Goal: Transaction & Acquisition: Book appointment/travel/reservation

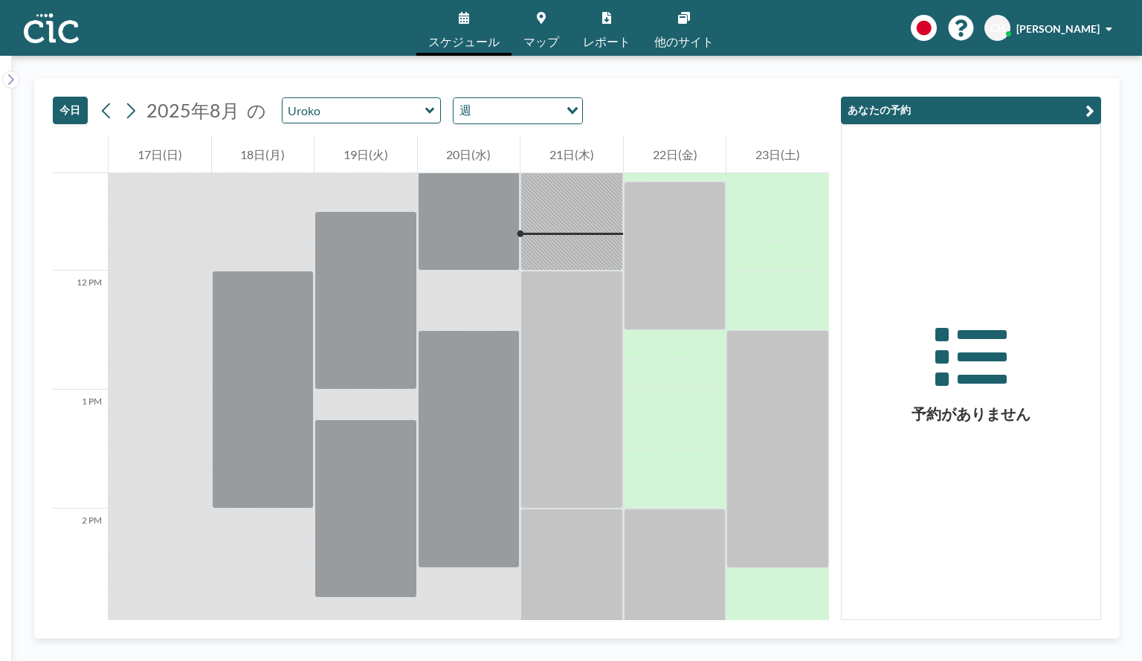
scroll to position [1338, 0]
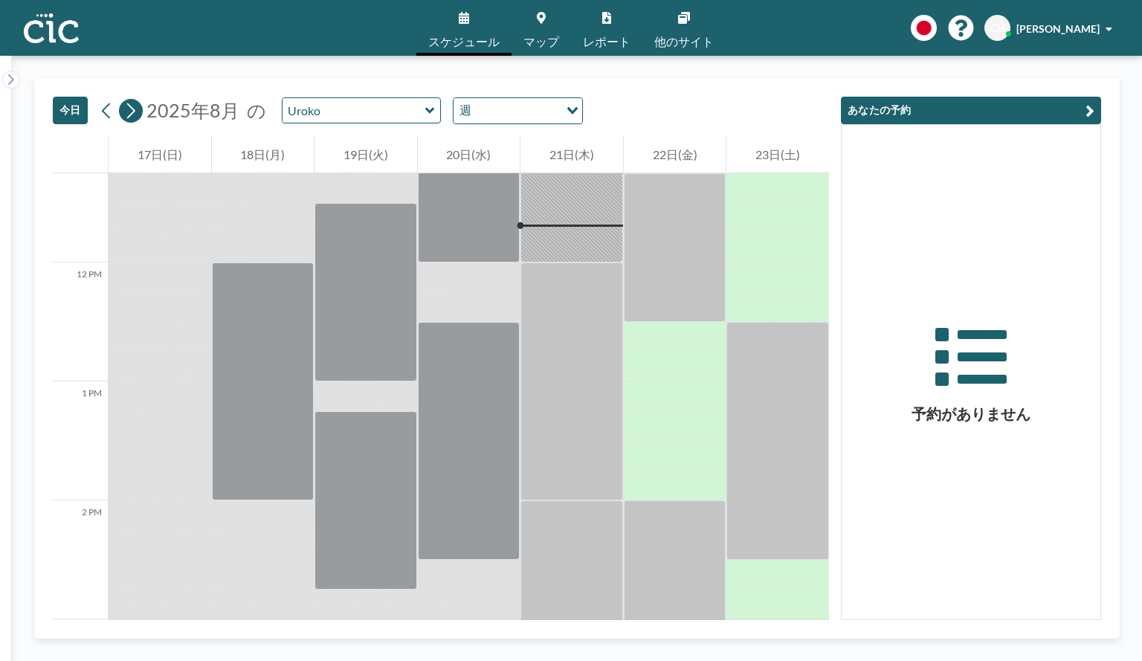
click at [130, 115] on icon at bounding box center [130, 111] width 14 height 22
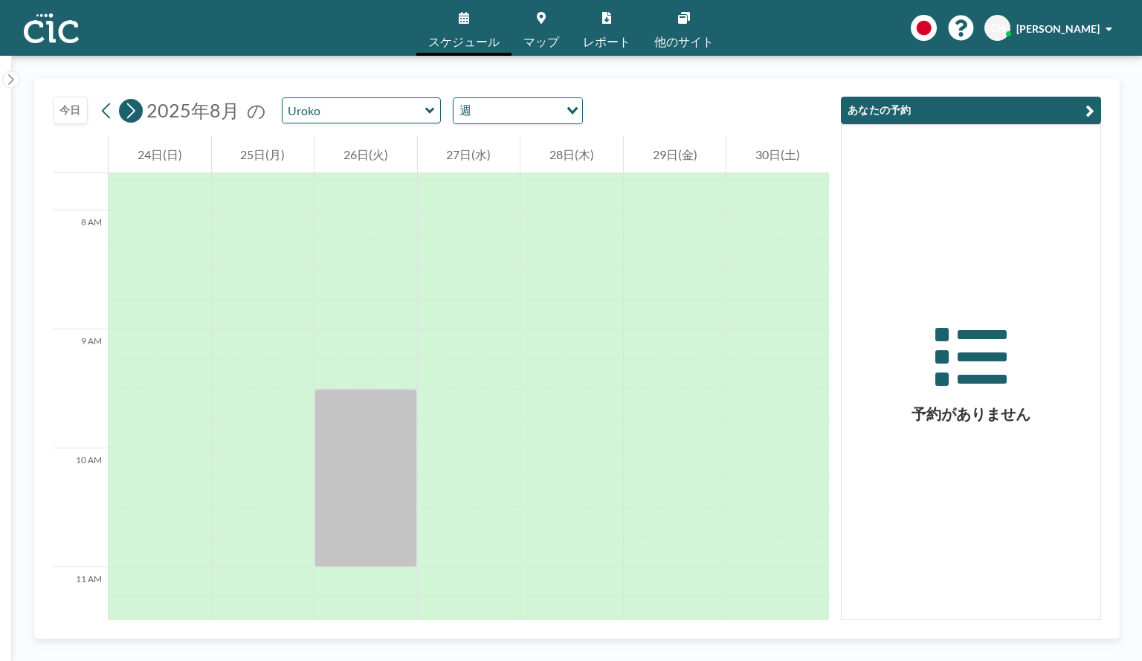
scroll to position [922, 0]
click at [375, 120] on input "text" at bounding box center [354, 110] width 143 height 25
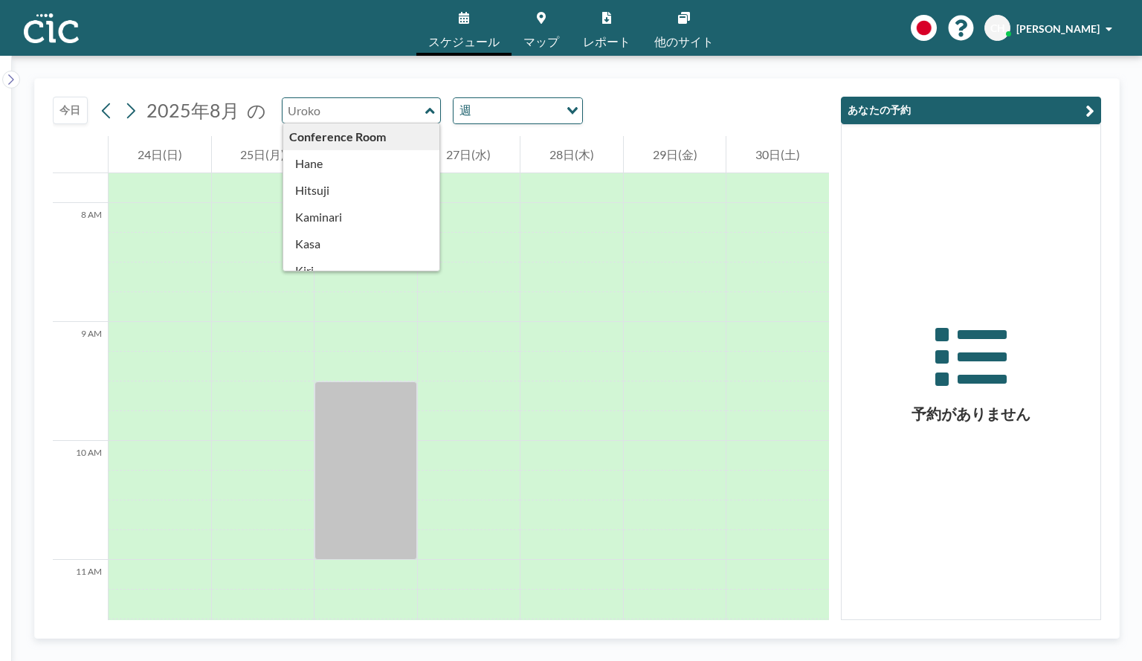
click at [375, 120] on input "text" at bounding box center [354, 110] width 143 height 25
type input "Uroko"
click at [541, 36] on span "マップ" at bounding box center [541, 42] width 36 height 12
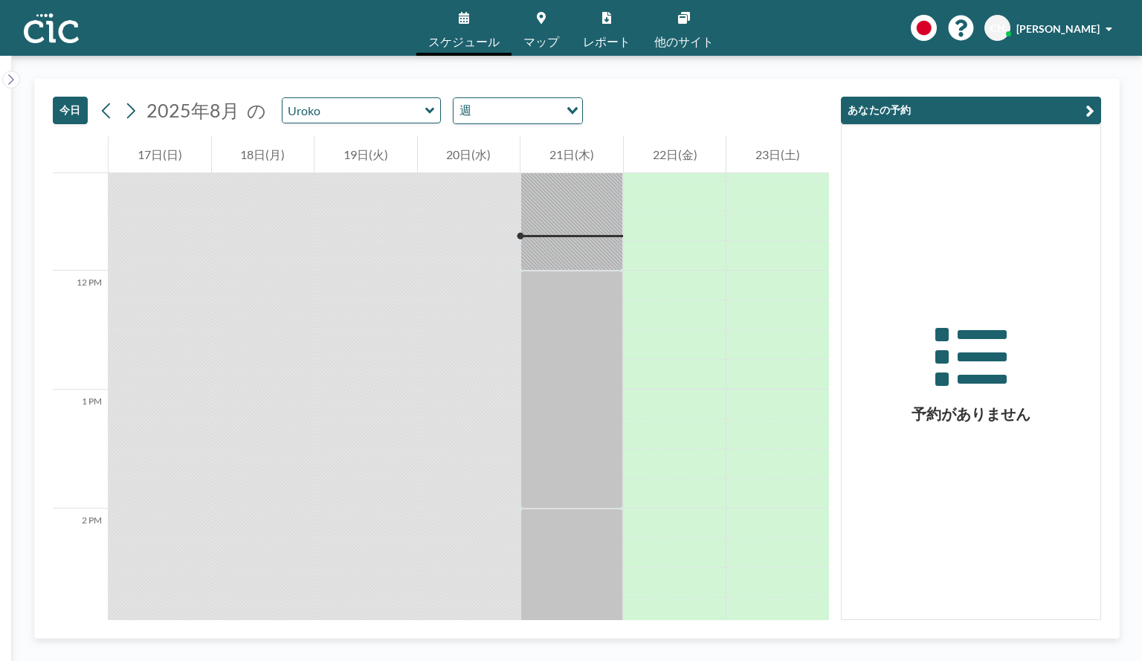
scroll to position [1338, 0]
click at [425, 116] on icon at bounding box center [430, 110] width 10 height 15
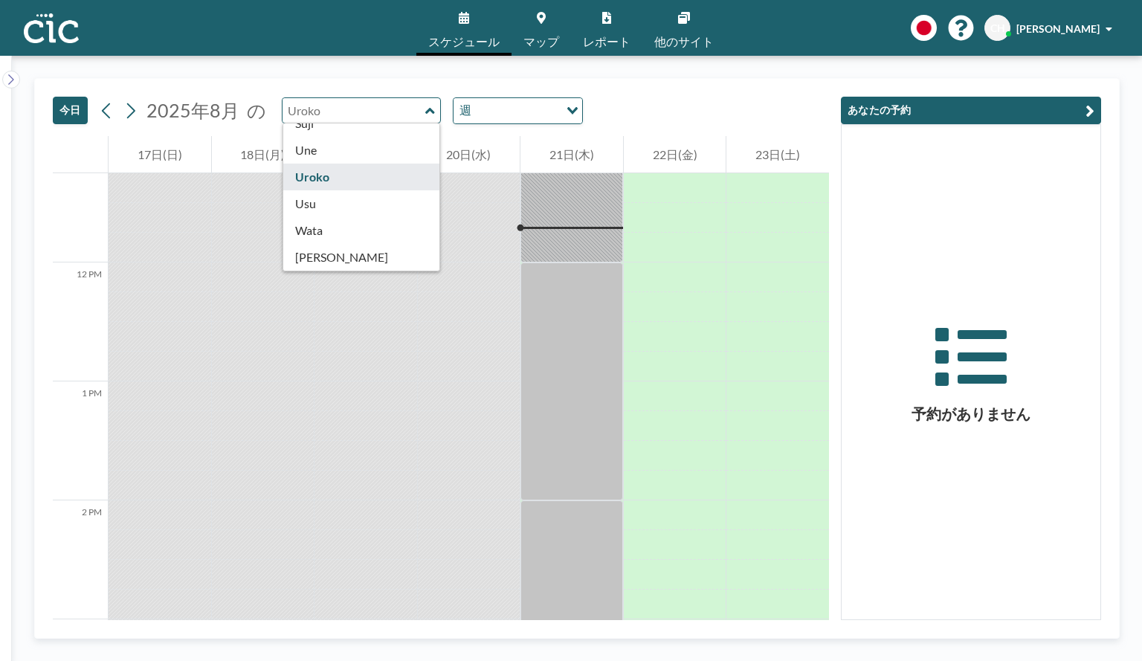
scroll to position [824, 0]
type input "[PERSON_NAME]"
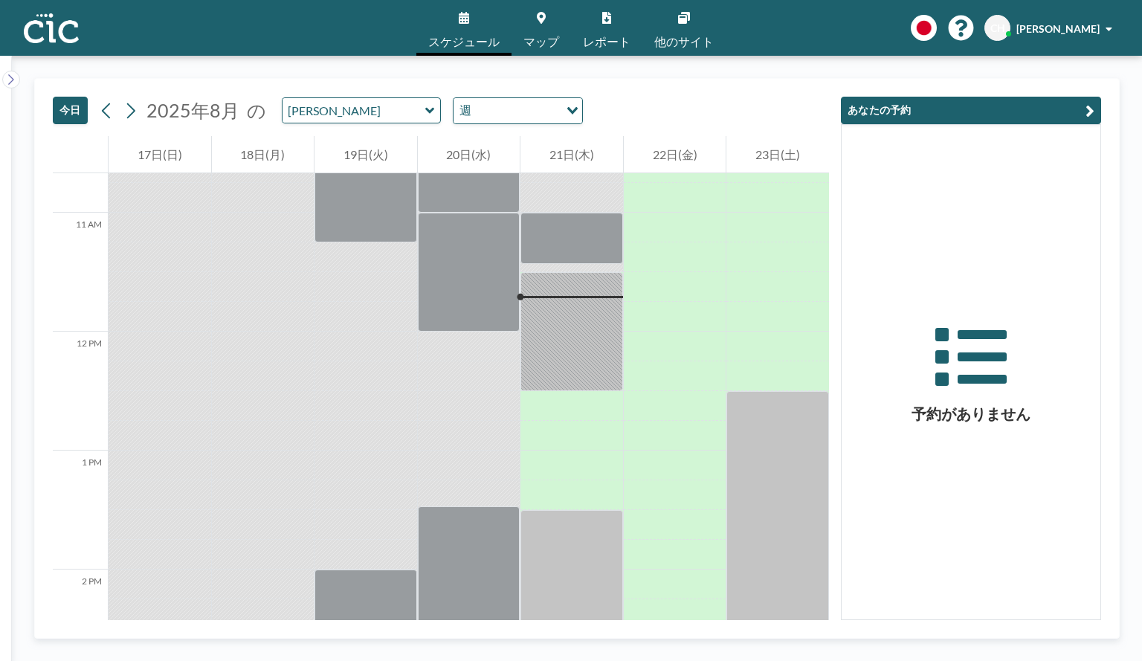
scroll to position [1338, 0]
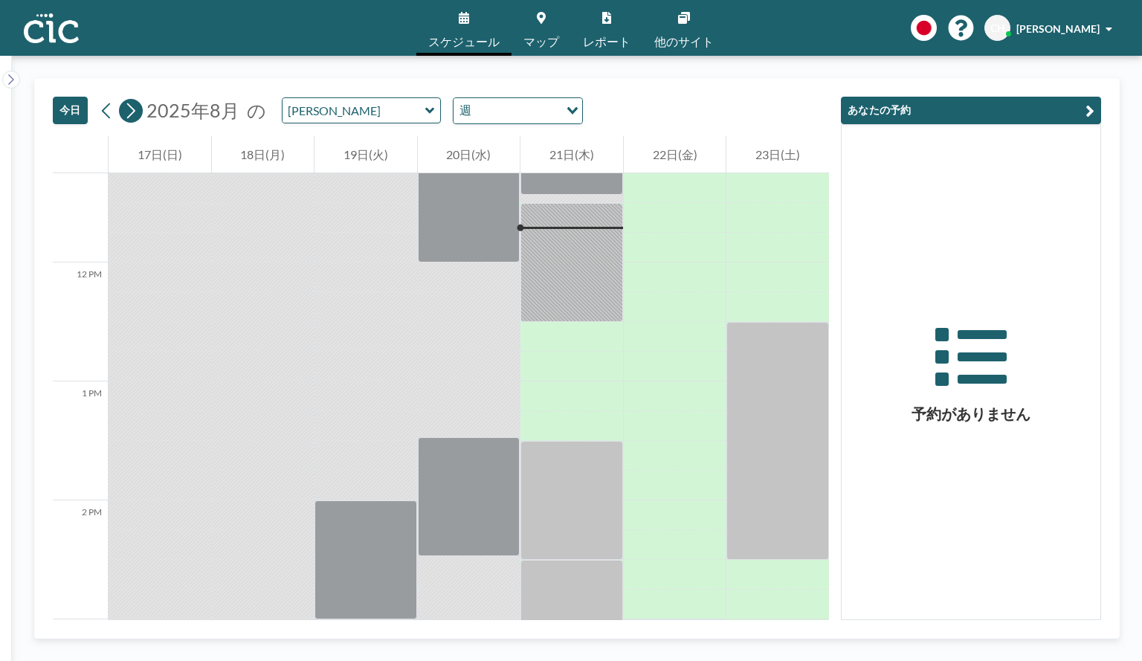
click at [130, 109] on icon at bounding box center [130, 111] width 14 height 22
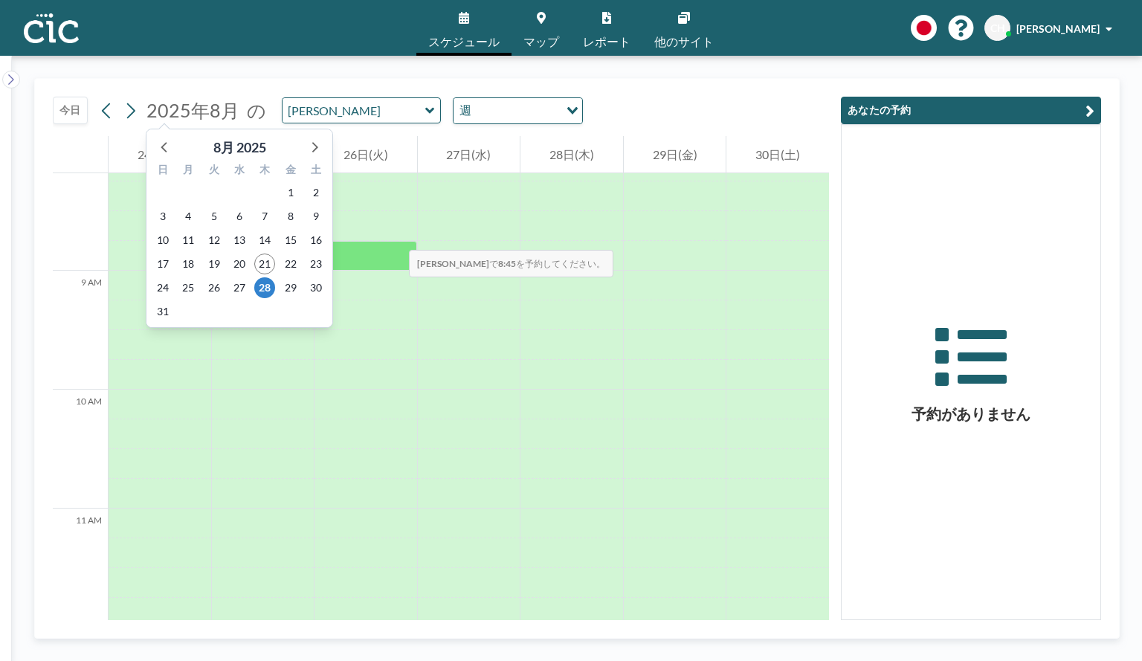
scroll to position [981, 0]
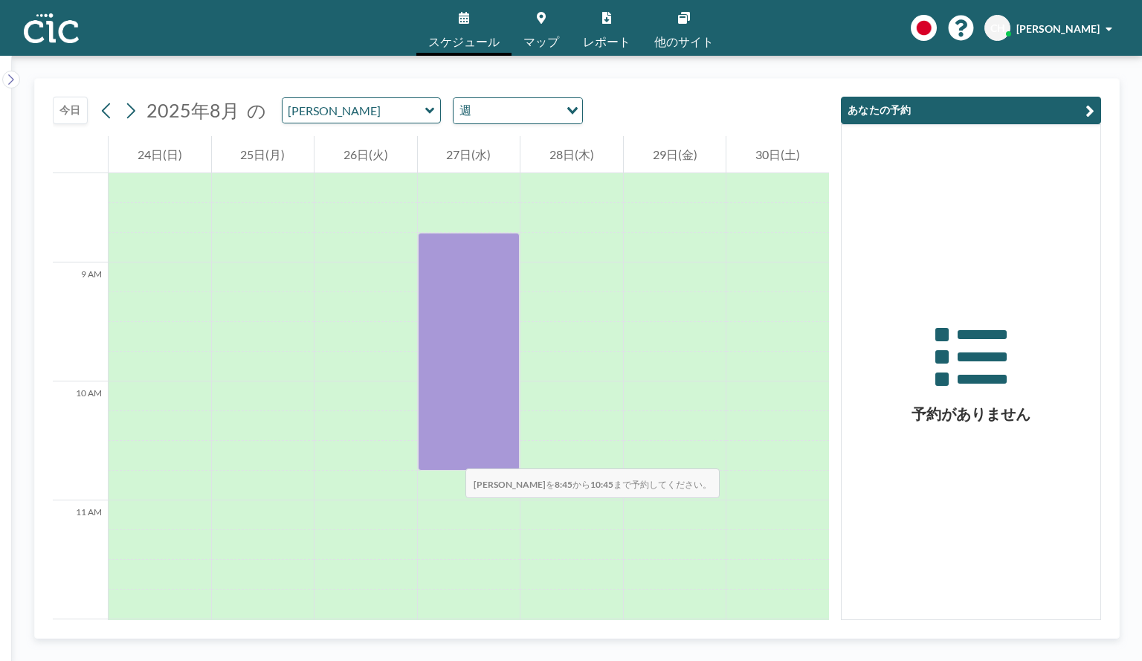
drag, startPoint x: 471, startPoint y: 251, endPoint x: 451, endPoint y: 454, distance: 203.2
click at [451, 454] on div at bounding box center [469, 352] width 103 height 238
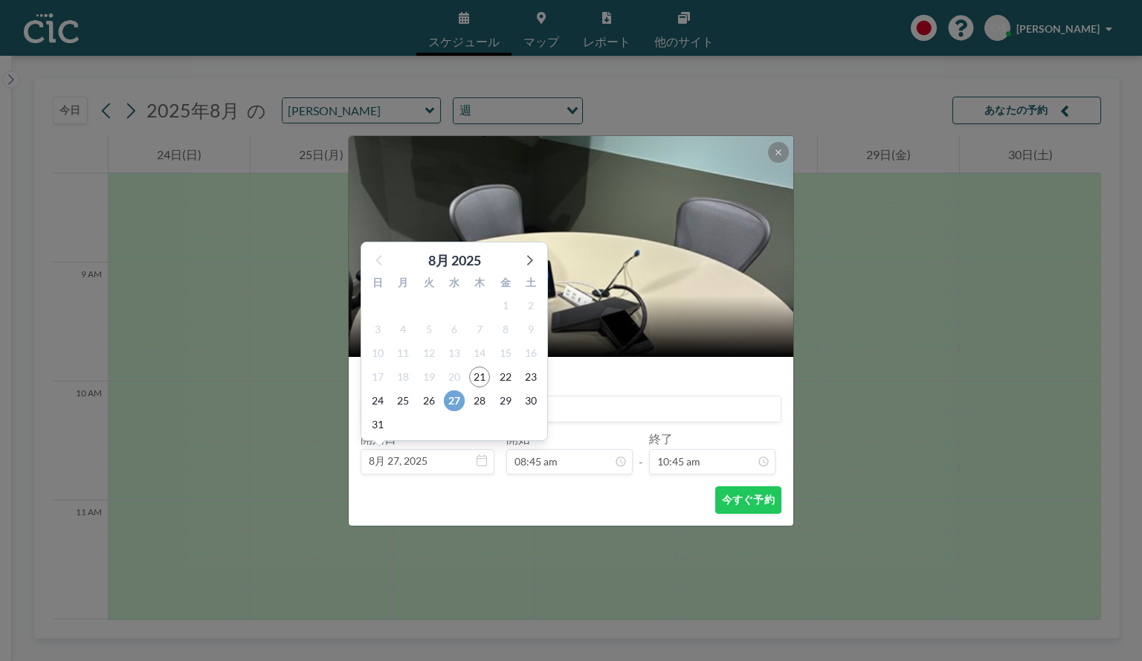
click at [455, 403] on span "27" at bounding box center [454, 400] width 21 height 21
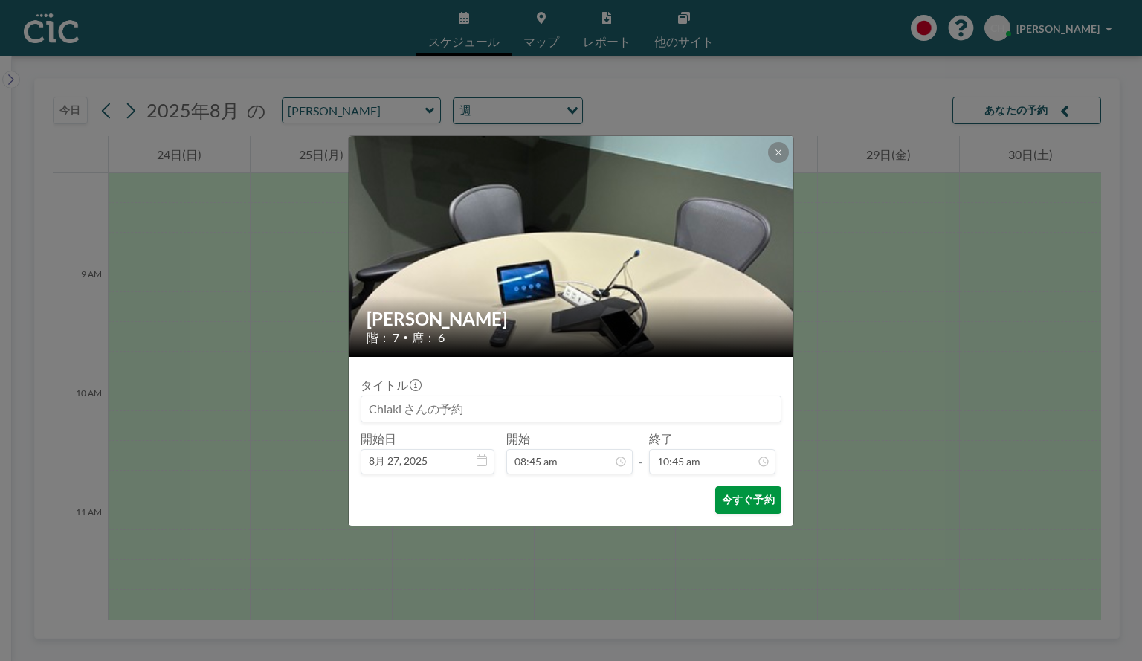
scroll to position [1138, 0]
click at [780, 146] on button at bounding box center [778, 152] width 21 height 21
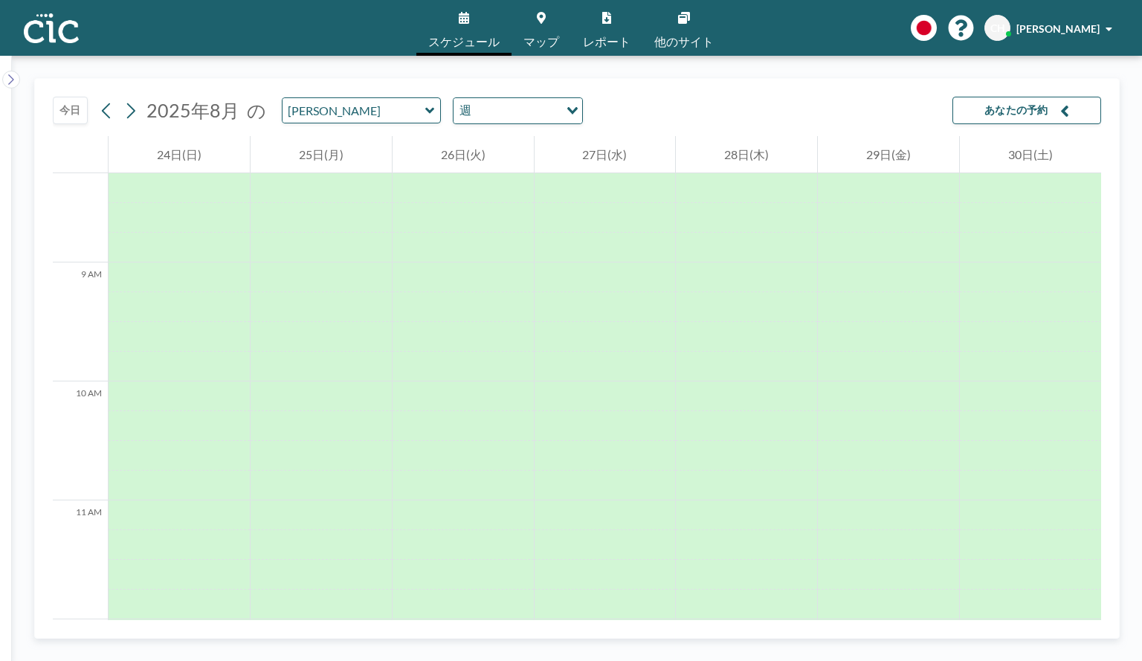
click at [538, 38] on span "マップ" at bounding box center [541, 42] width 36 height 12
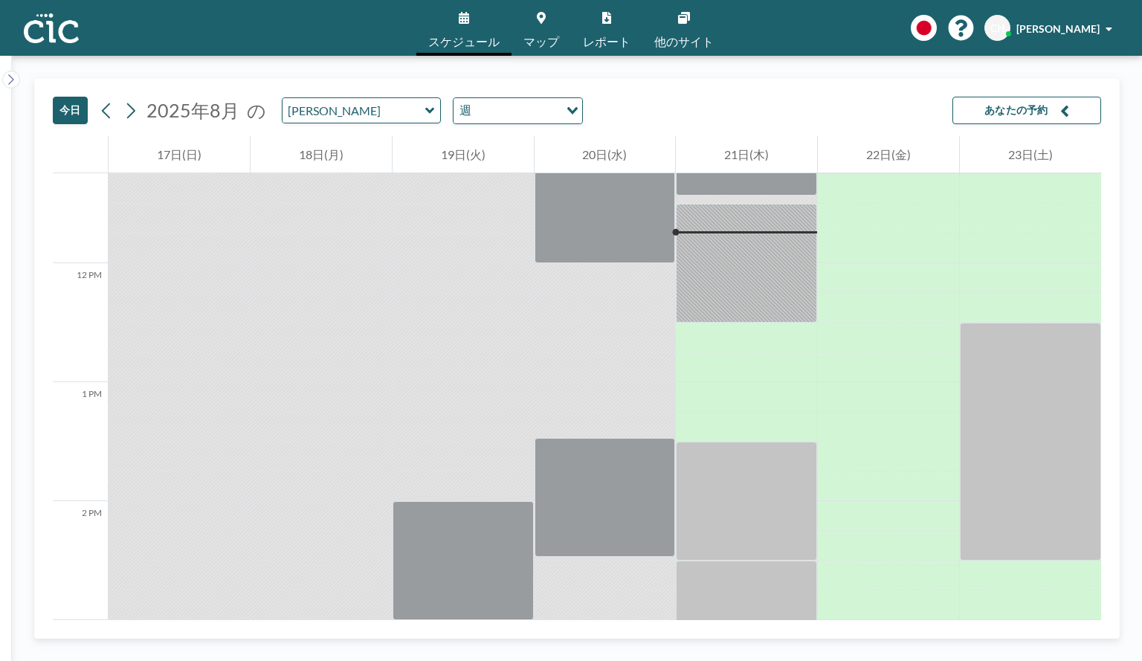
scroll to position [1338, 0]
click at [117, 114] on button at bounding box center [107, 111] width 24 height 24
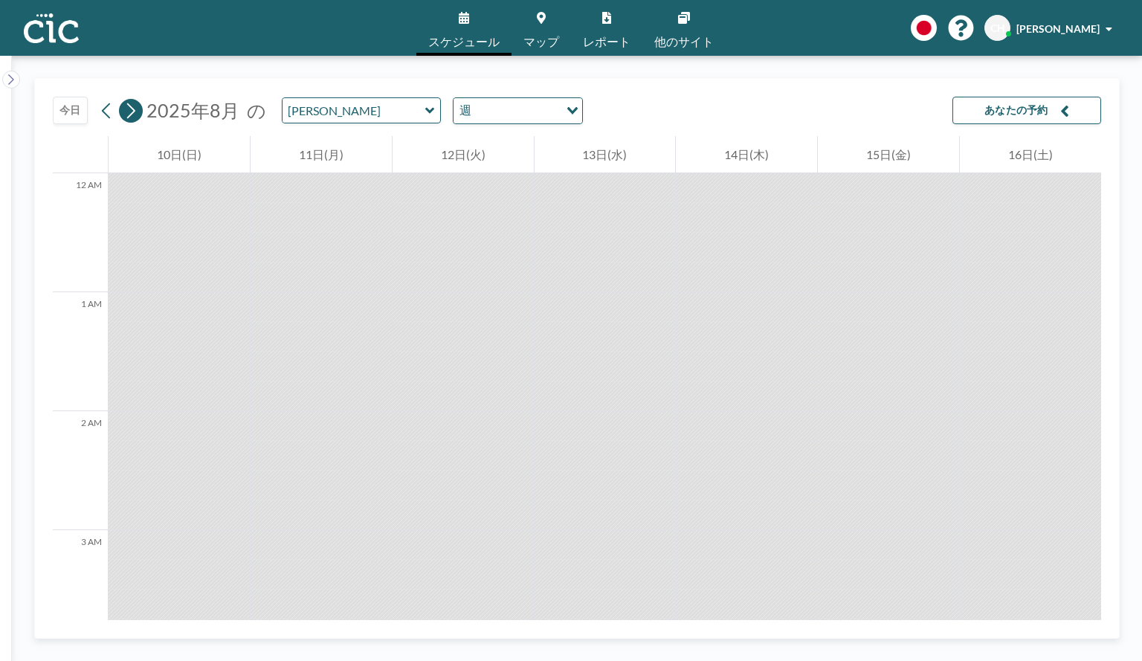
scroll to position [177, 0]
click at [129, 112] on icon at bounding box center [130, 111] width 14 height 22
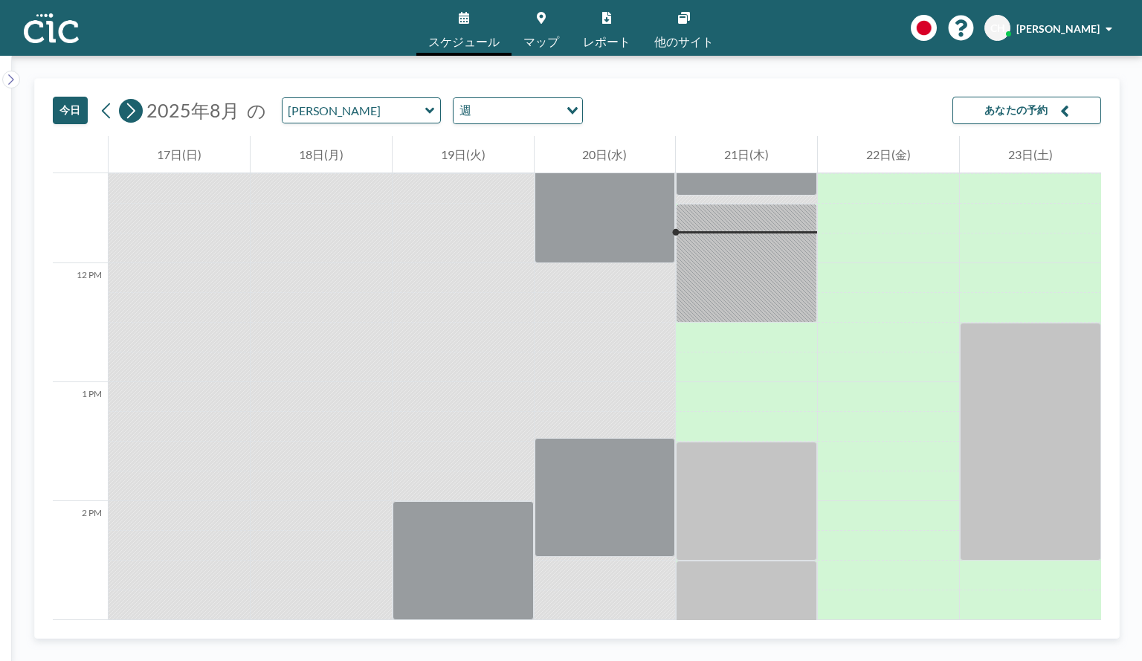
scroll to position [1338, 0]
click at [129, 112] on icon at bounding box center [130, 111] width 14 height 22
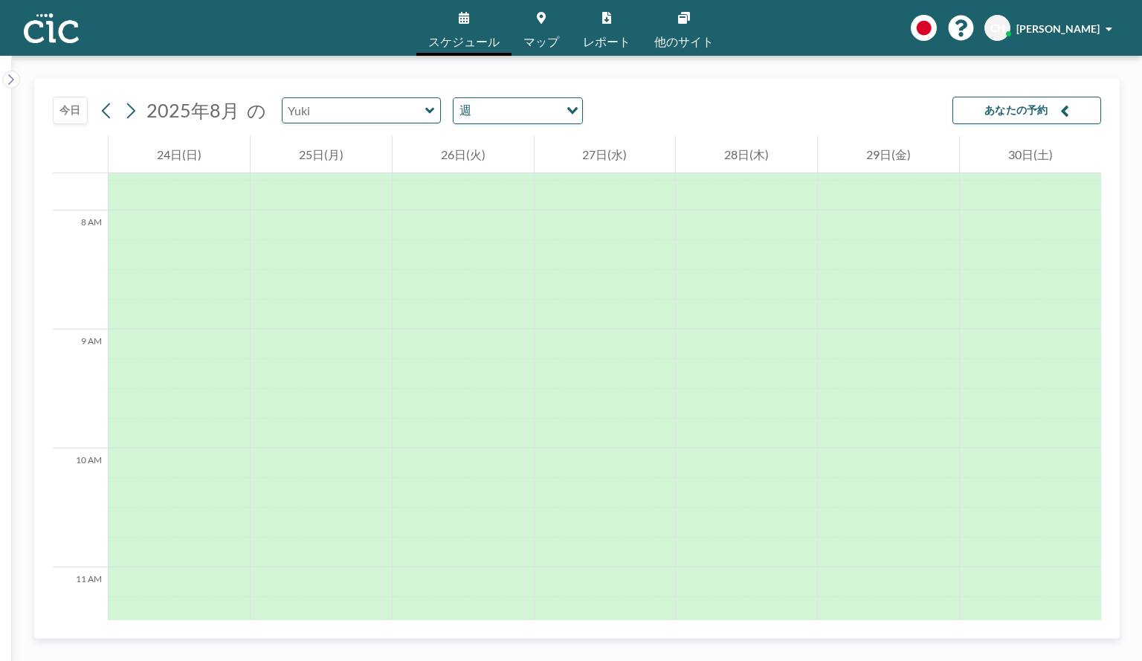
click at [396, 119] on input "text" at bounding box center [354, 110] width 143 height 25
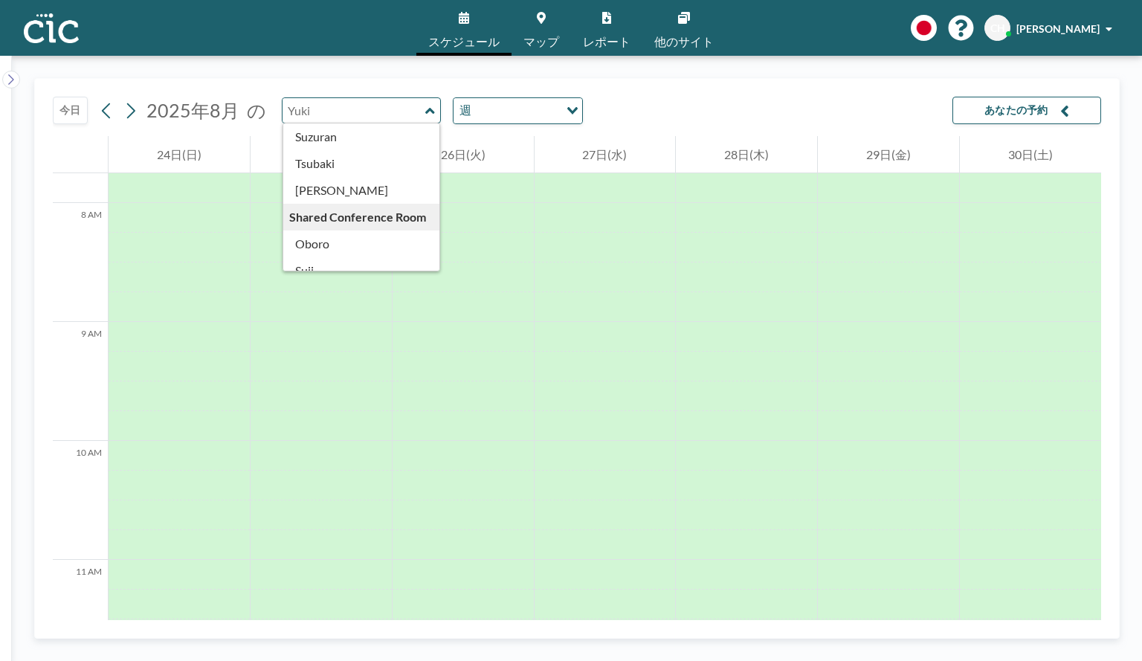
scroll to position [824, 0]
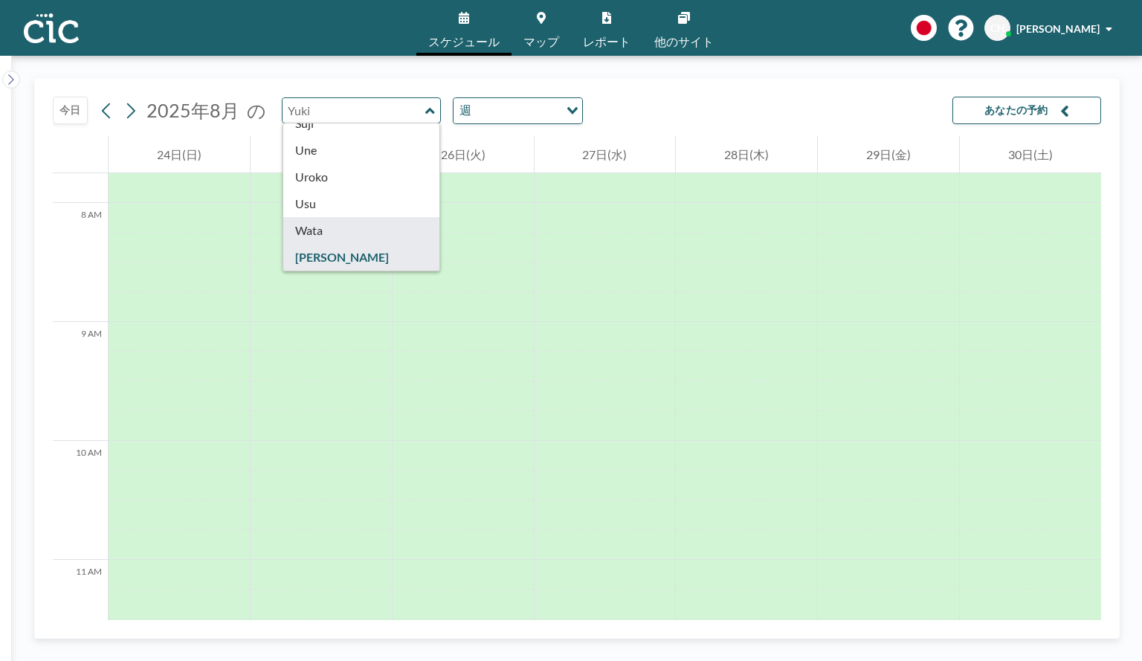
type input "Wata"
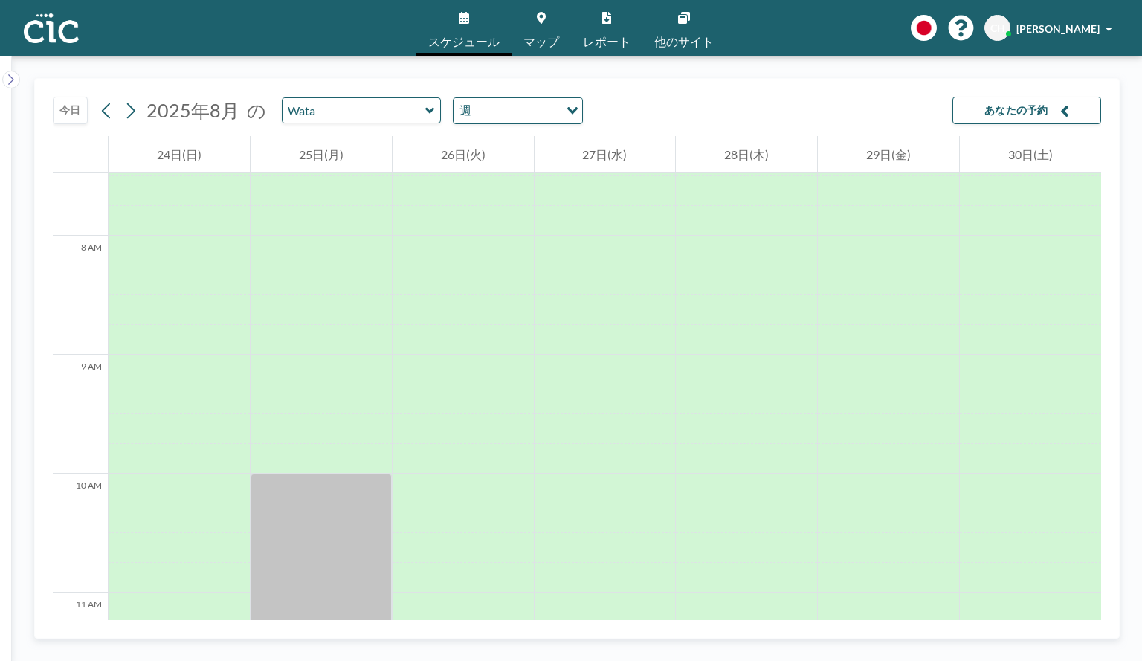
scroll to position [922, 0]
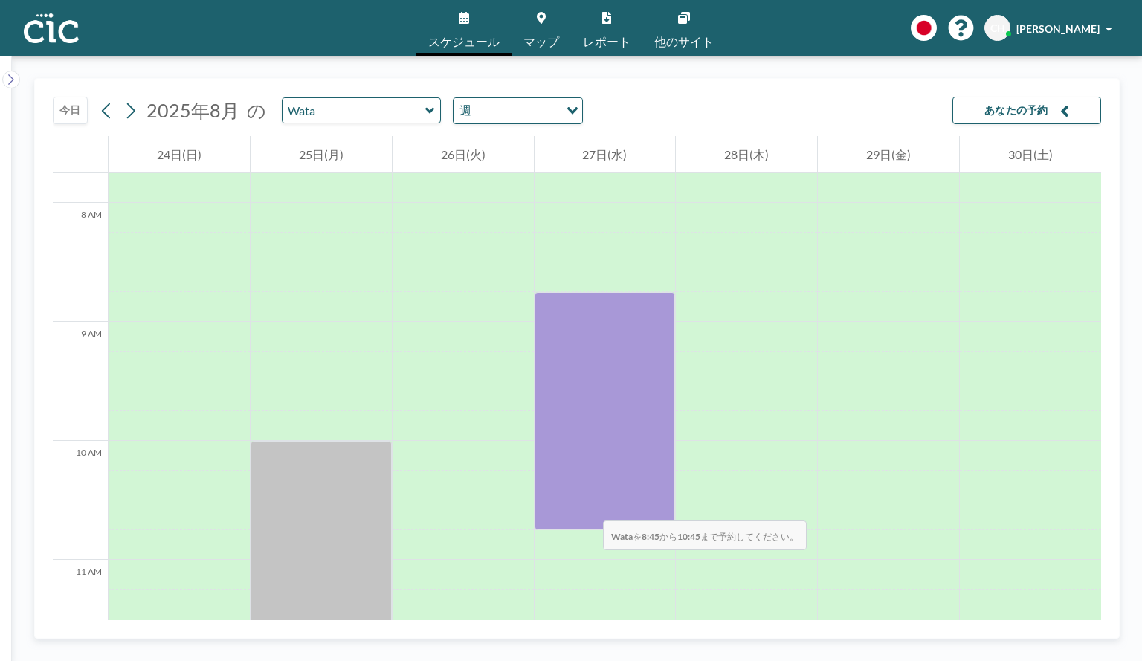
drag, startPoint x: 584, startPoint y: 311, endPoint x: 588, endPoint y: 506, distance: 194.9
click at [588, 506] on div at bounding box center [605, 411] width 141 height 238
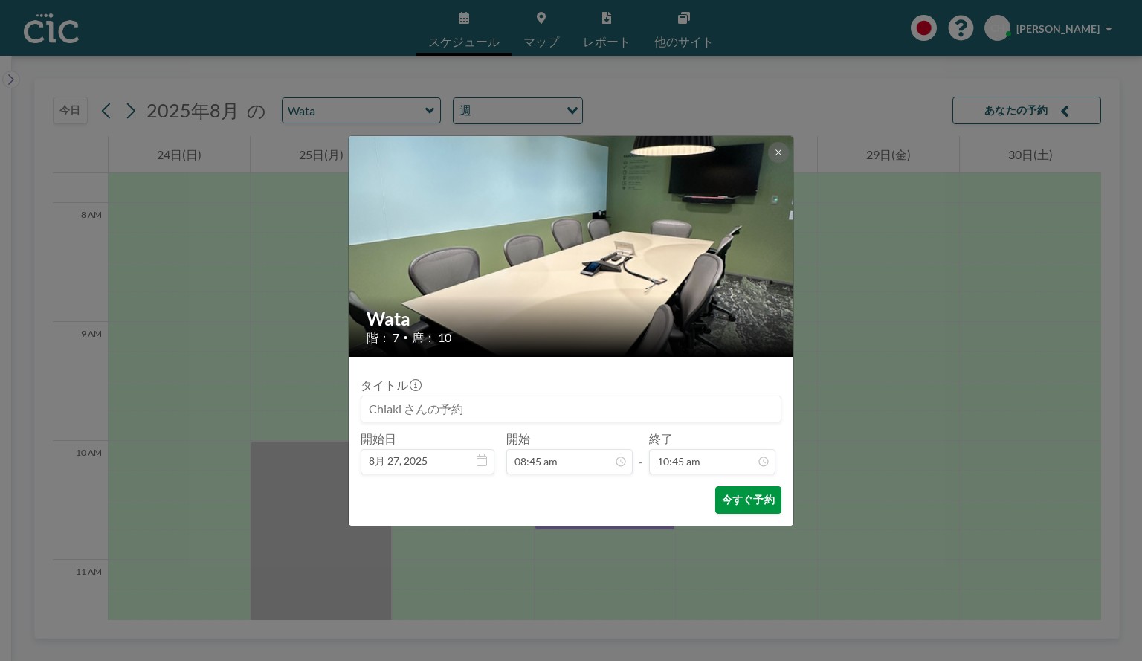
scroll to position [1138, 0]
click at [735, 503] on button "今すぐ予約" at bounding box center [748, 500] width 66 height 28
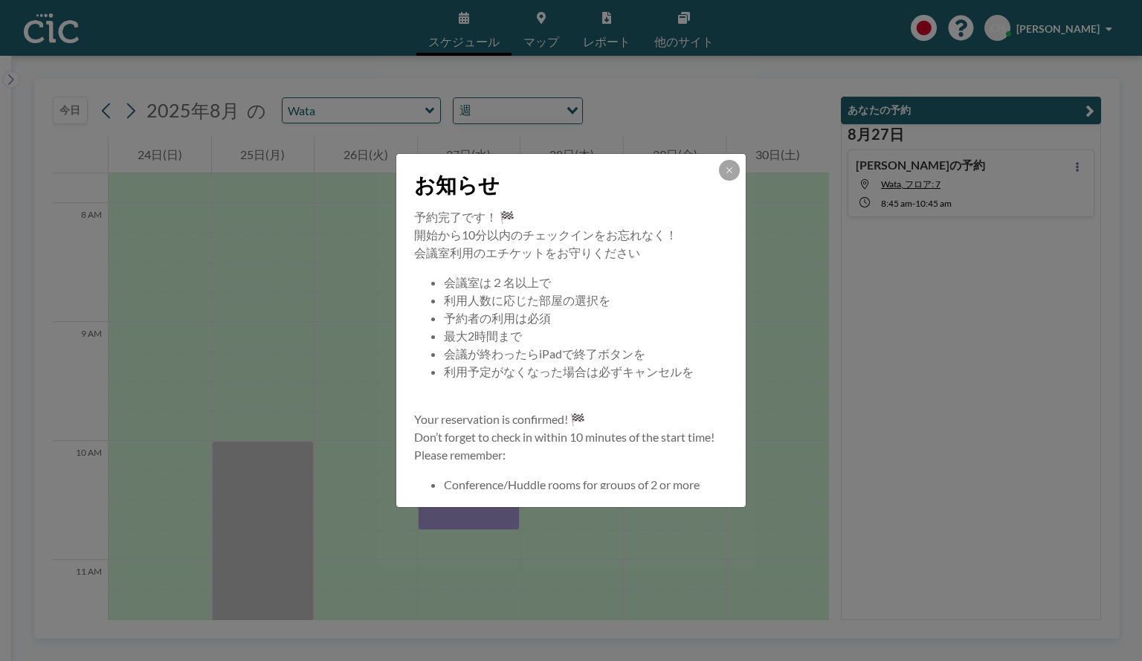
scroll to position [0, 0]
click at [733, 173] on icon at bounding box center [729, 170] width 9 height 9
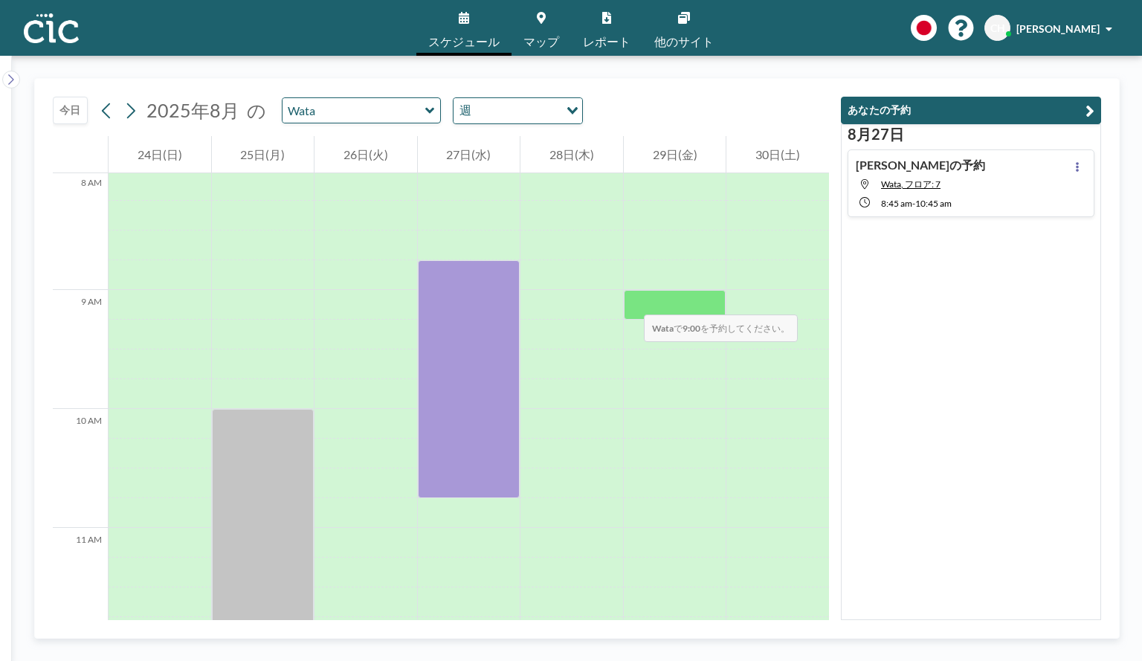
scroll to position [922, 0]
